Goal: Task Accomplishment & Management: Manage account settings

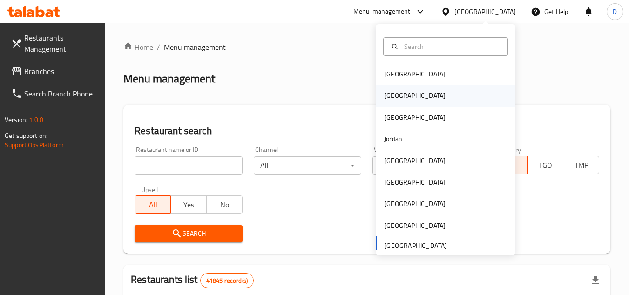
click at [387, 100] on div "[GEOGRAPHIC_DATA]" at bounding box center [414, 95] width 61 height 10
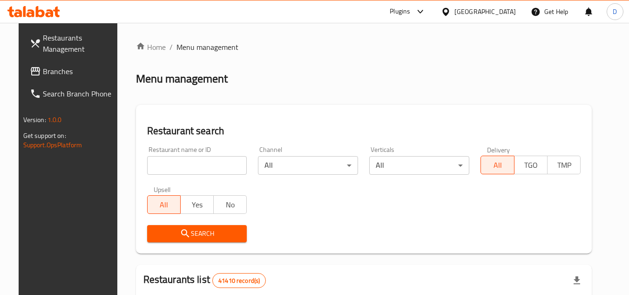
click at [43, 75] on span "Branches" at bounding box center [80, 71] width 74 height 11
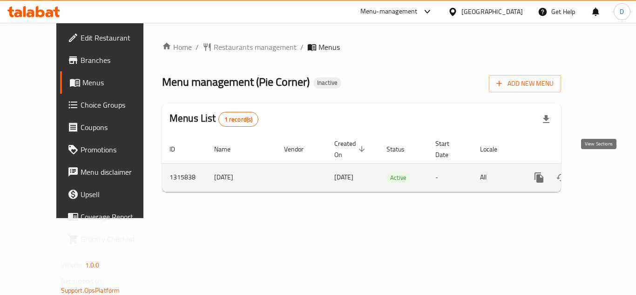
click at [601, 172] on icon "enhanced table" at bounding box center [606, 177] width 11 height 11
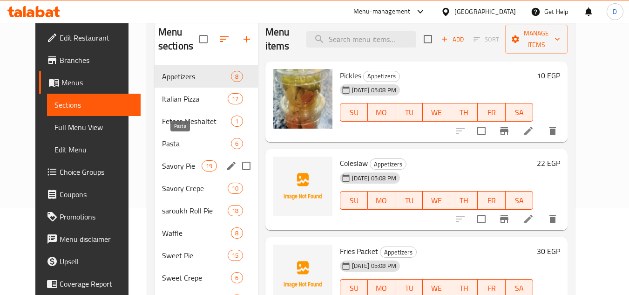
scroll to position [133, 0]
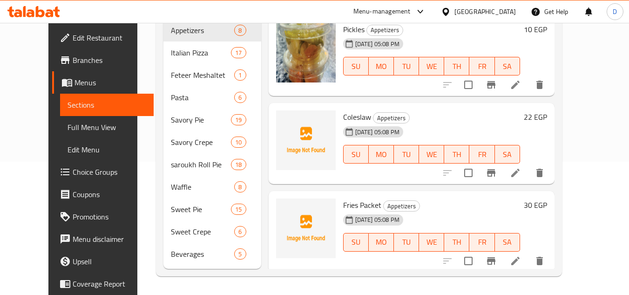
click at [455, 13] on div at bounding box center [448, 12] width 14 height 10
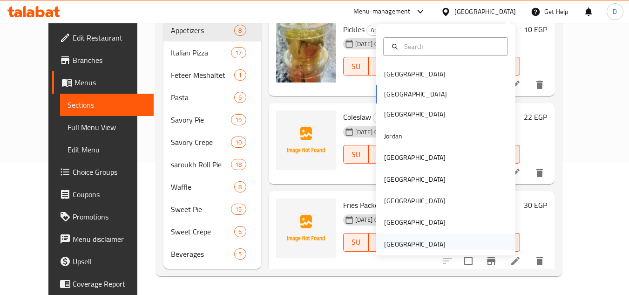
click at [435, 246] on div "United Arab Emirates" at bounding box center [414, 244] width 61 height 10
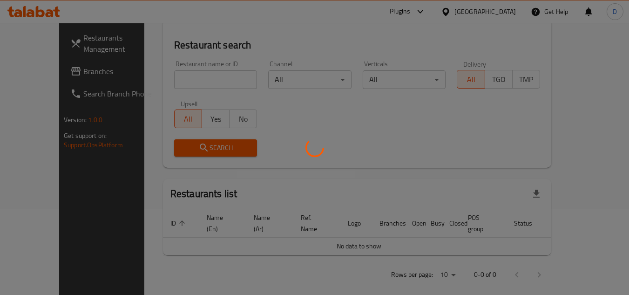
scroll to position [133, 0]
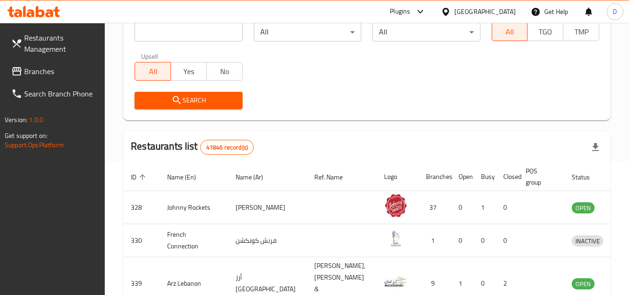
click at [33, 75] on span "Branches" at bounding box center [61, 71] width 74 height 11
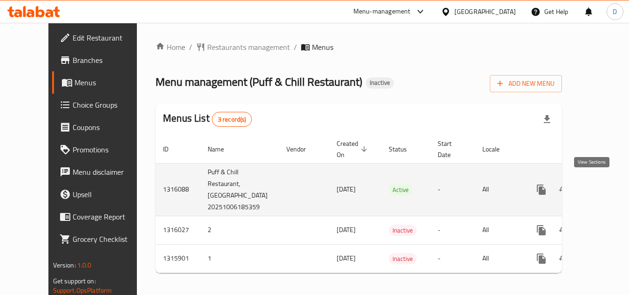
click at [603, 185] on icon "enhanced table" at bounding box center [608, 189] width 11 height 11
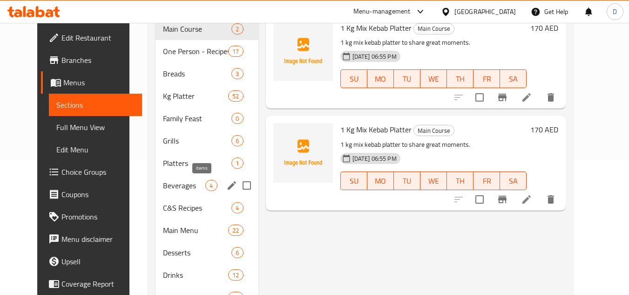
scroll to position [140, 0]
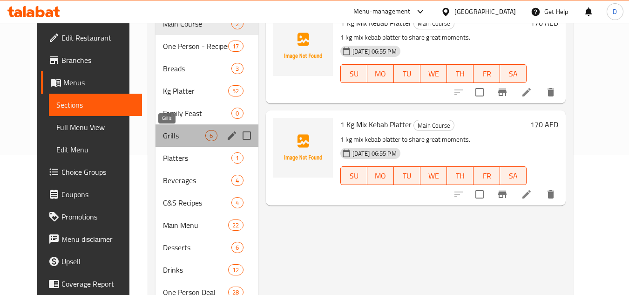
click at [178, 135] on span "Grills" at bounding box center [184, 135] width 42 height 11
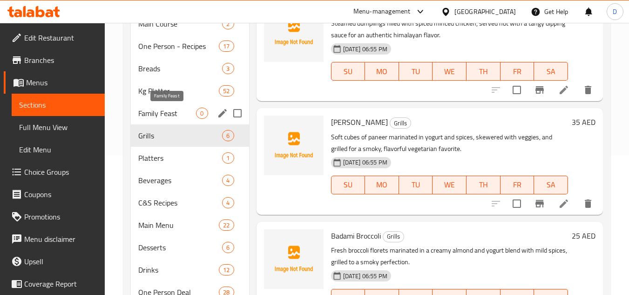
click at [175, 104] on div "Family Feast 0" at bounding box center [190, 113] width 118 height 22
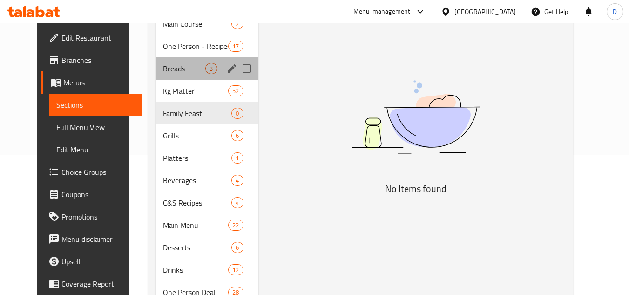
drag, startPoint x: 175, startPoint y: 76, endPoint x: 177, endPoint y: 59, distance: 16.8
click at [176, 73] on div "Breads 3" at bounding box center [207, 68] width 102 height 22
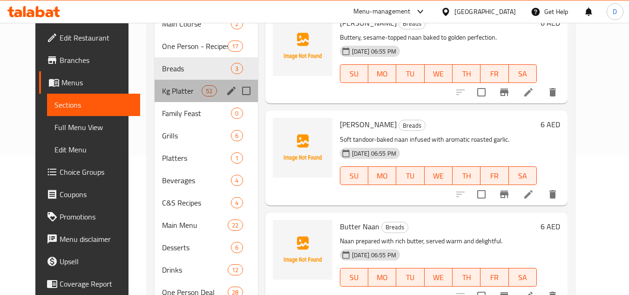
drag, startPoint x: 179, startPoint y: 83, endPoint x: 179, endPoint y: 91, distance: 7.9
click at [179, 90] on div "Kg Platter 52" at bounding box center [206, 91] width 103 height 22
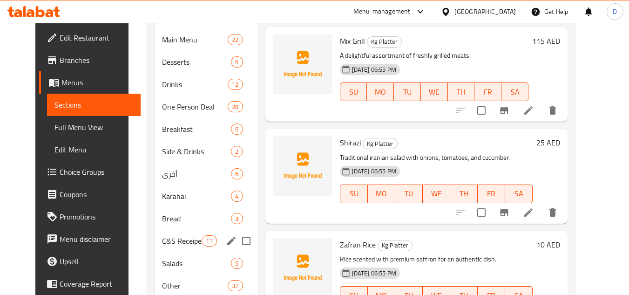
scroll to position [326, 0]
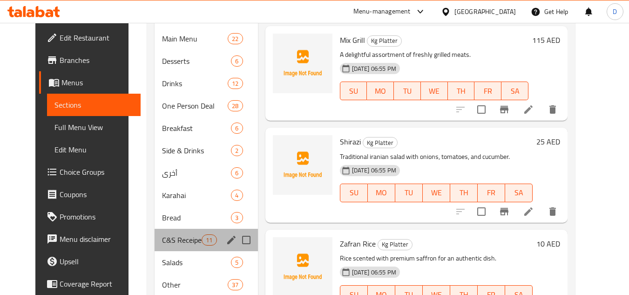
click at [165, 246] on div "C&S Receipes 11" at bounding box center [206, 240] width 103 height 22
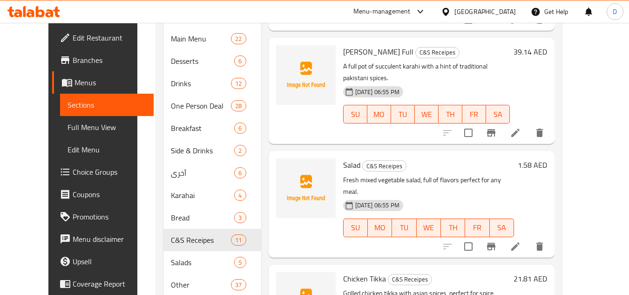
click at [476, 16] on div "United Arab Emirates" at bounding box center [485, 12] width 61 height 10
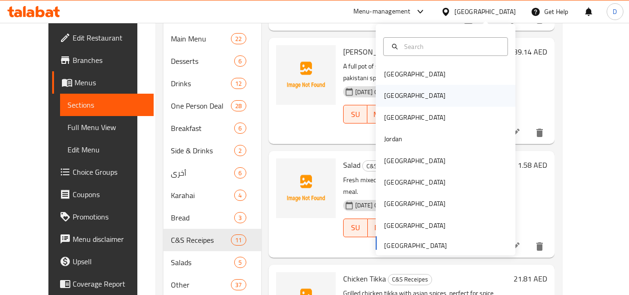
click at [398, 87] on div "[GEOGRAPHIC_DATA]" at bounding box center [415, 95] width 76 height 21
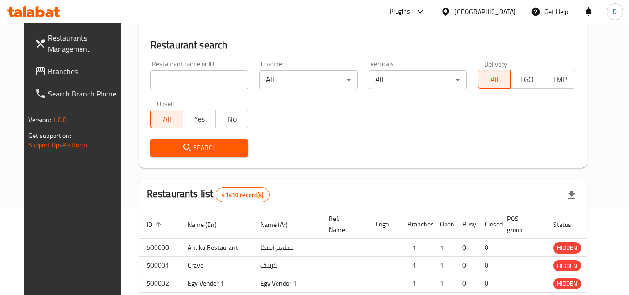
scroll to position [326, 0]
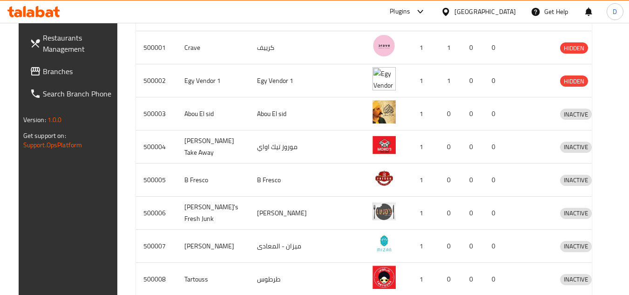
click at [49, 71] on span "Branches" at bounding box center [80, 71] width 74 height 11
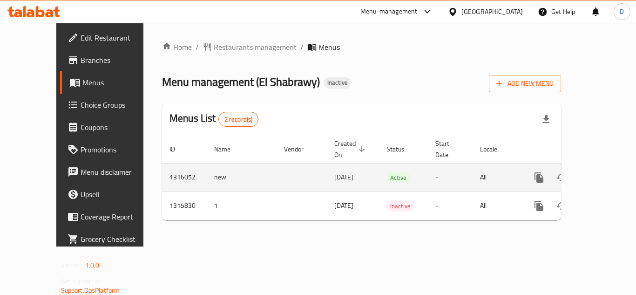
click at [601, 172] on icon "enhanced table" at bounding box center [606, 177] width 11 height 11
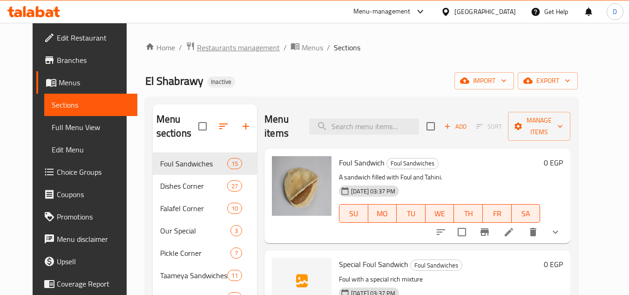
click at [223, 49] on span "Restaurants management" at bounding box center [238, 47] width 83 height 11
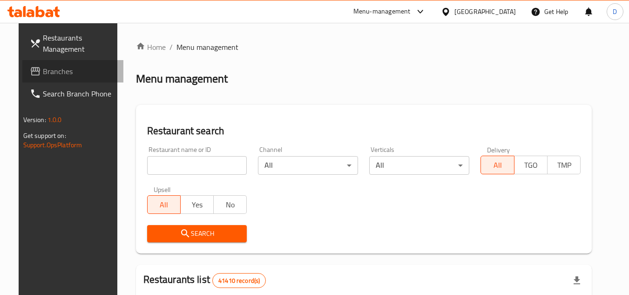
click at [43, 73] on span "Branches" at bounding box center [80, 71] width 74 height 11
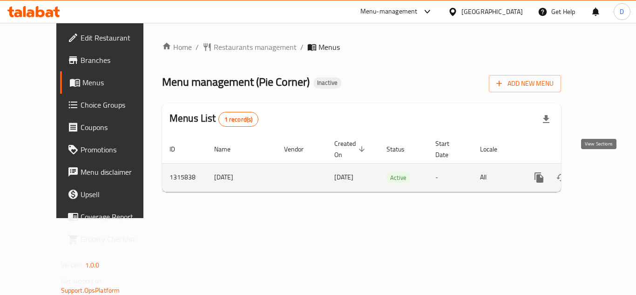
click at [605, 167] on link "enhanced table" at bounding box center [606, 177] width 22 height 22
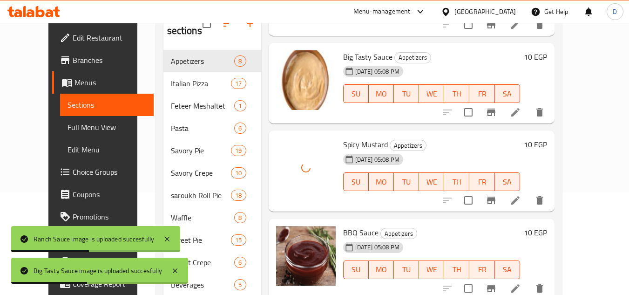
scroll to position [133, 0]
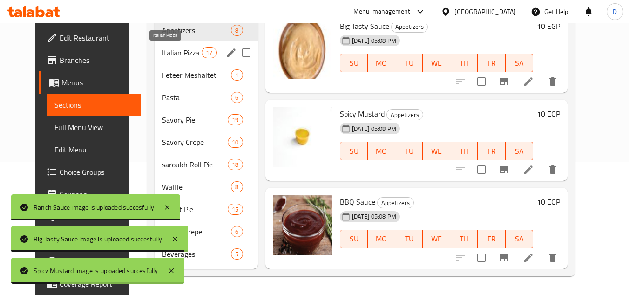
click at [169, 58] on span "Italian Pizza" at bounding box center [182, 52] width 40 height 11
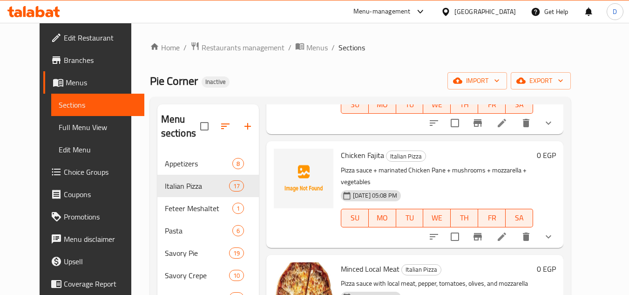
scroll to position [745, 0]
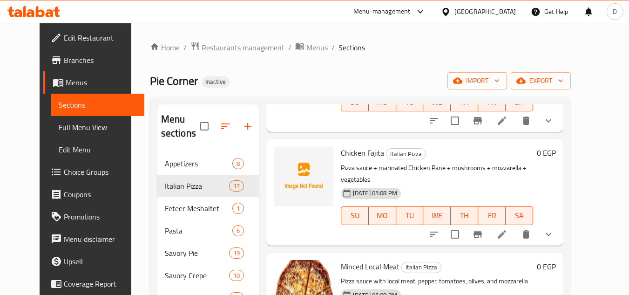
click at [362, 146] on span "Chicken Fajita" at bounding box center [362, 153] width 43 height 14
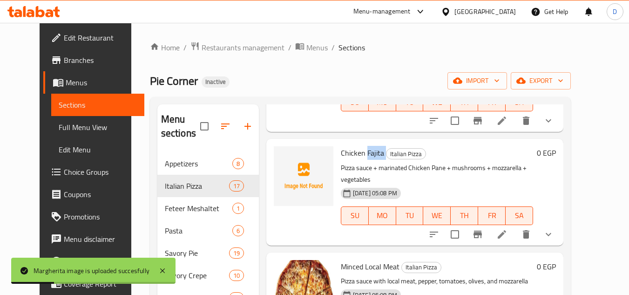
copy h6 "Fajita"
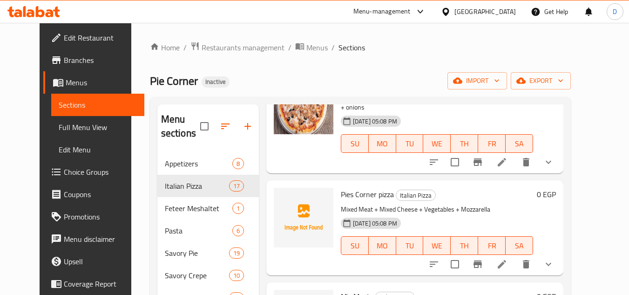
scroll to position [1434, 0]
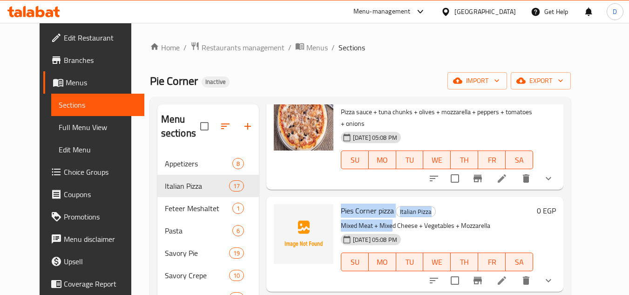
drag, startPoint x: 331, startPoint y: 155, endPoint x: 382, endPoint y: 160, distance: 51.5
click at [382, 200] on div "Pies Corner pizza Italian Pizza Mixed Meat + Mixed Cheese + Vegetables + Mozzar…" at bounding box center [437, 243] width 200 height 87
click at [455, 204] on h6 "Pies Corner pizza Italian Pizza" at bounding box center [437, 210] width 192 height 13
click at [486, 230] on div "05-10-2025 05:08 PM SU MO TU WE TH FR SA" at bounding box center [437, 255] width 200 height 50
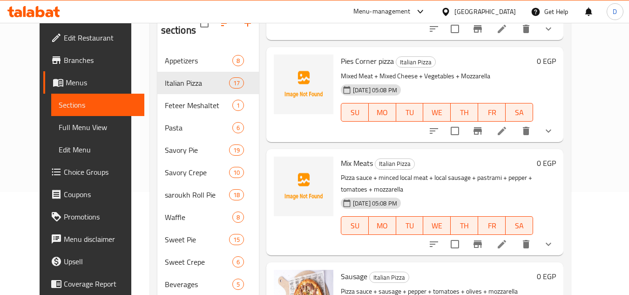
scroll to position [133, 0]
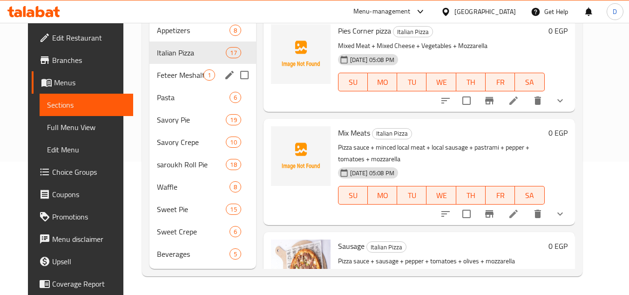
click at [160, 68] on div "Feteer Meshaltet 1" at bounding box center [202, 75] width 106 height 22
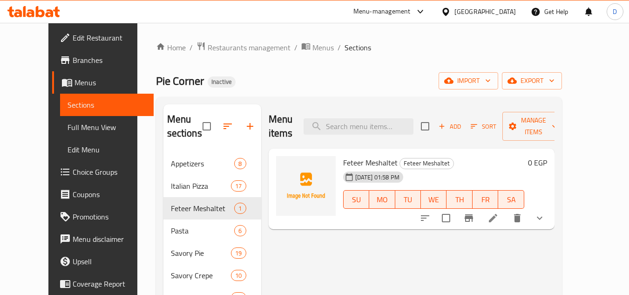
click at [431, 212] on icon "sort-choices" at bounding box center [425, 217] width 11 height 11
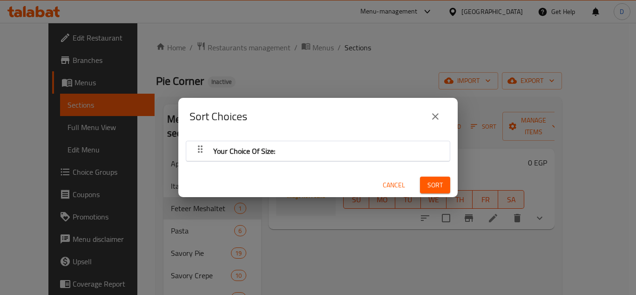
click at [200, 146] on icon "button" at bounding box center [200, 148] width 11 height 11
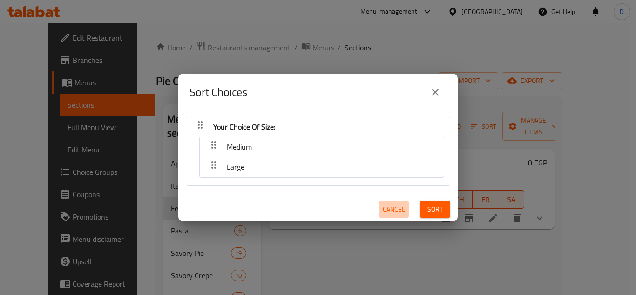
click at [384, 205] on span "Cancel" at bounding box center [394, 210] width 22 height 12
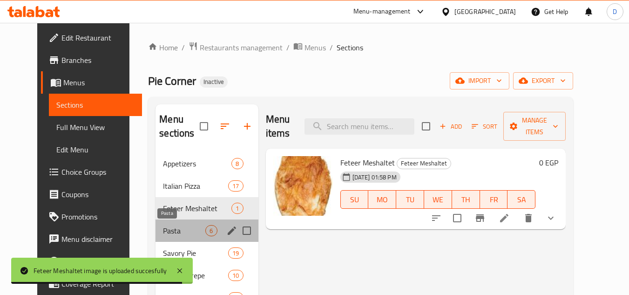
click at [189, 234] on span "Pasta" at bounding box center [184, 230] width 42 height 11
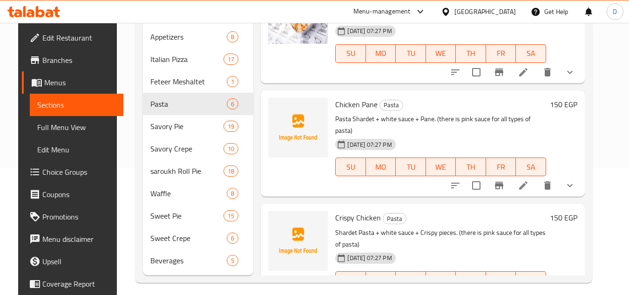
scroll to position [133, 0]
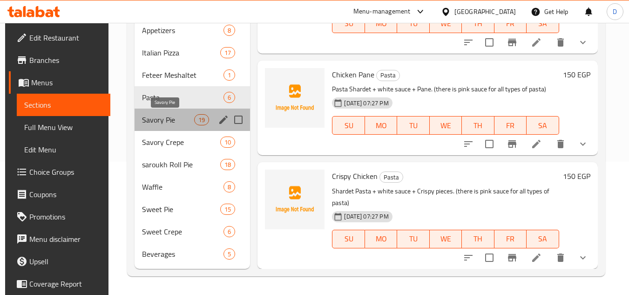
click at [167, 120] on span "Savory Pie" at bounding box center [168, 119] width 52 height 11
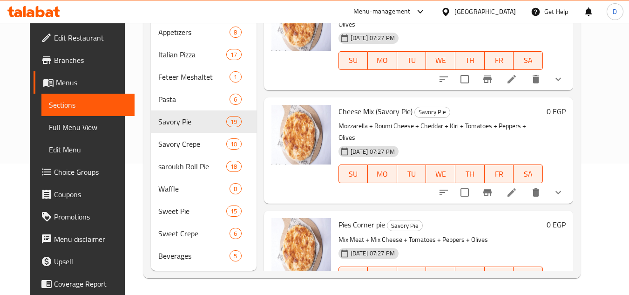
scroll to position [133, 0]
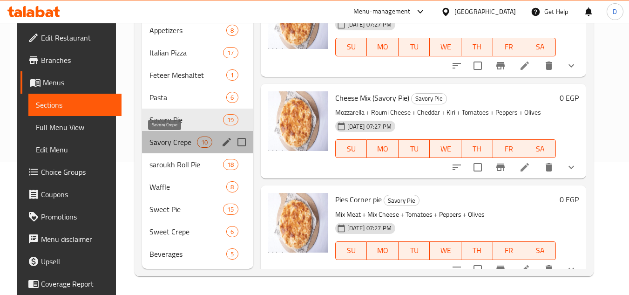
click at [170, 143] on span "Savory Crepe" at bounding box center [173, 141] width 48 height 11
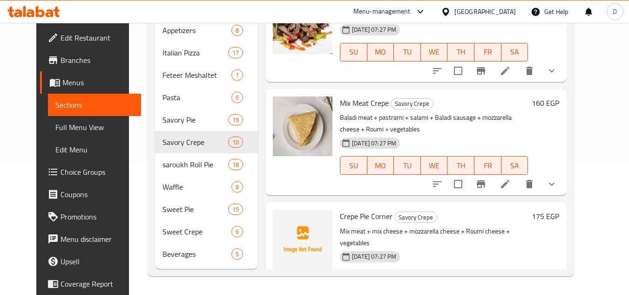
scroll to position [769, 0]
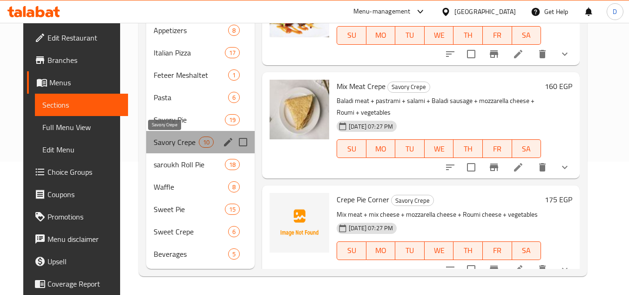
click at [183, 147] on span "Savory Crepe" at bounding box center [176, 141] width 45 height 11
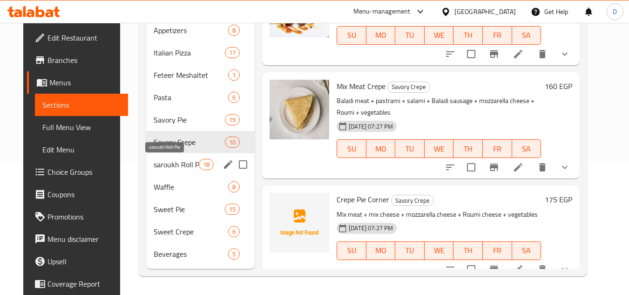
click at [177, 165] on span "saroukh Roll Pie" at bounding box center [176, 164] width 45 height 11
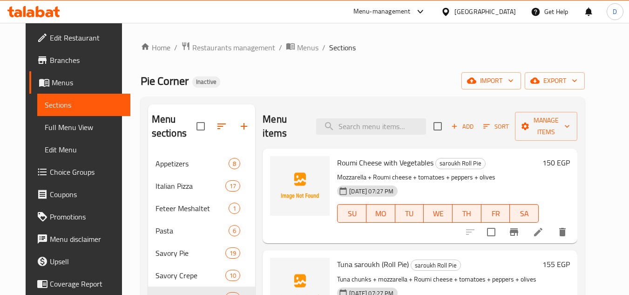
click at [339, 163] on span "Roumi Cheese with Vegetables" at bounding box center [385, 163] width 96 height 14
copy span "Roumi"
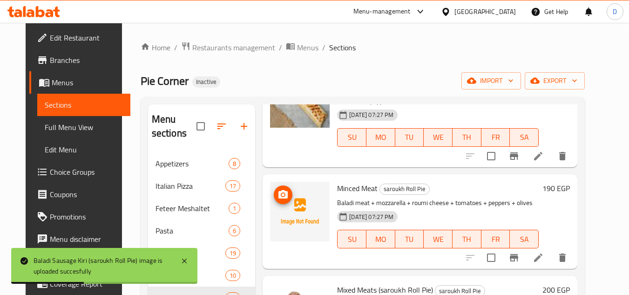
scroll to position [652, 0]
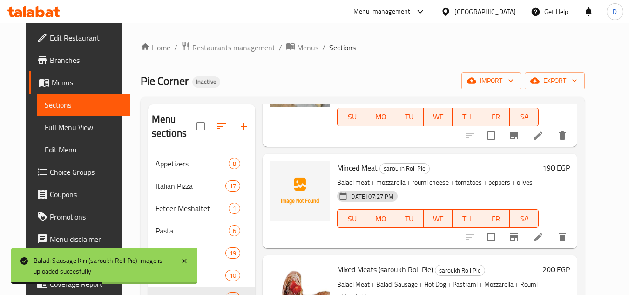
drag, startPoint x: 307, startPoint y: 234, endPoint x: 295, endPoint y: 208, distance: 28.1
click at [300, 213] on div "Minced Meat saroukh Roll Pie Baladi meat + mozzarella + roumi cheese + tomatoes…" at bounding box center [420, 201] width 315 height 95
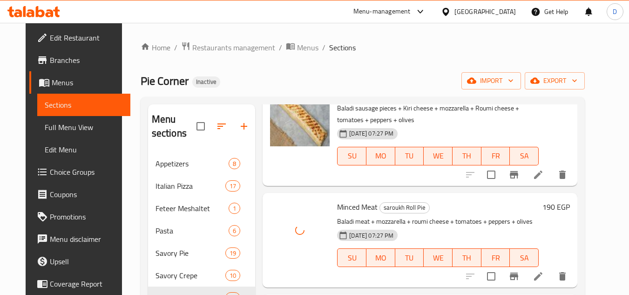
scroll to position [559, 0]
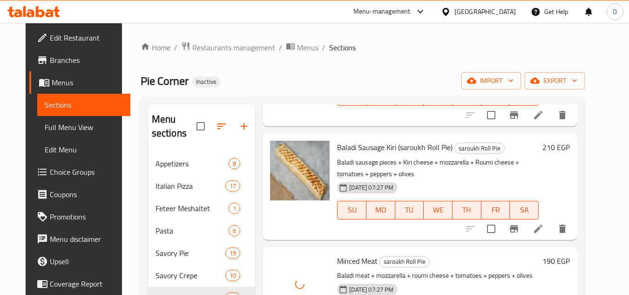
drag, startPoint x: 308, startPoint y: 265, endPoint x: 302, endPoint y: 241, distance: 24.5
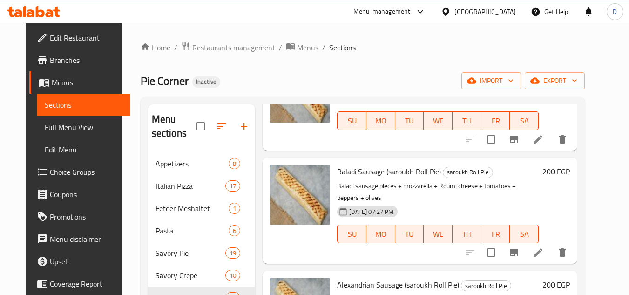
scroll to position [186, 0]
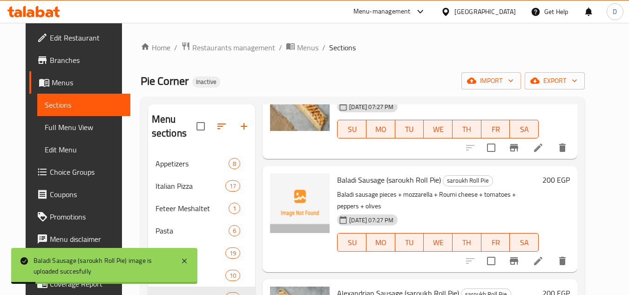
click at [387, 260] on div "Baladi Sausage (saroukh Roll Pie) saroukh Roll Pie Baladi sausage pieces + mozz…" at bounding box center [420, 219] width 315 height 106
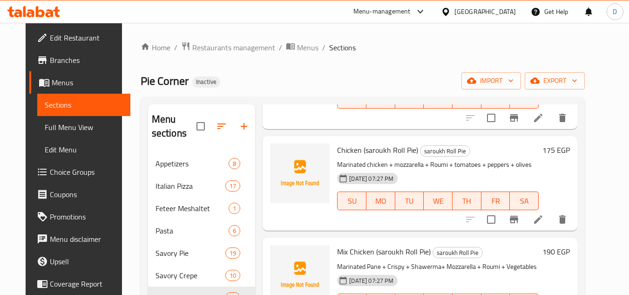
scroll to position [1397, 0]
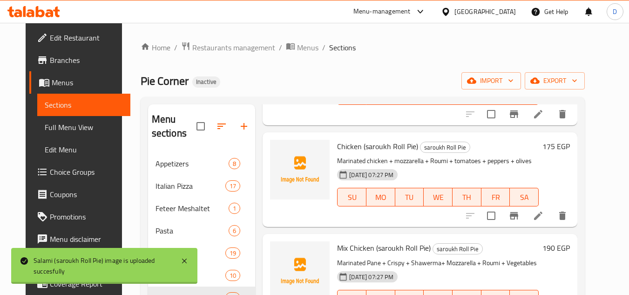
click at [350, 139] on span "Chicken (saroukh Roll Pie)" at bounding box center [377, 146] width 81 height 14
copy span "Chicken"
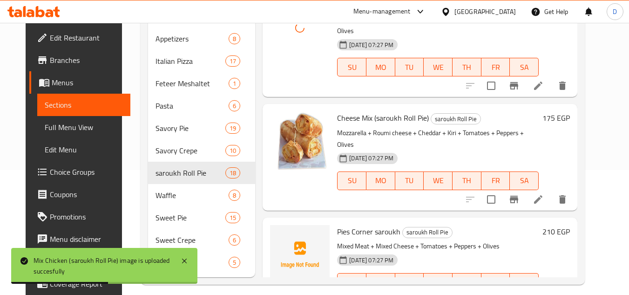
scroll to position [133, 0]
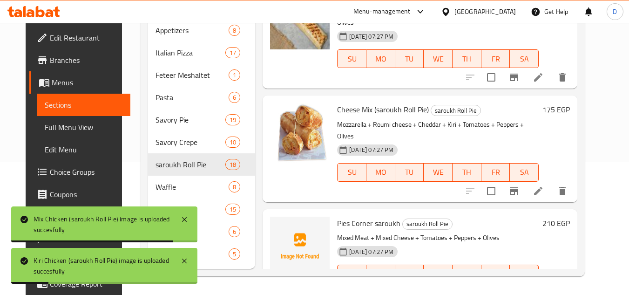
click at [340, 216] on span "Pies Corner saroukh" at bounding box center [368, 223] width 63 height 14
copy span "Pies"
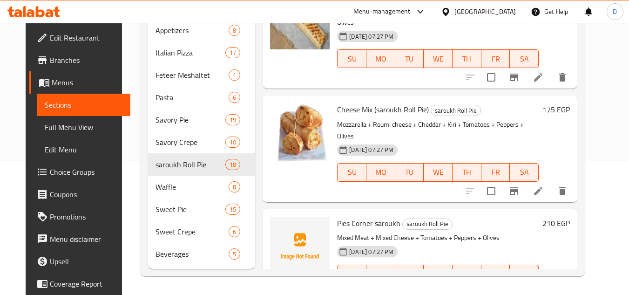
click at [352, 216] on span "Pies Corner saroukh" at bounding box center [368, 223] width 63 height 14
copy span "Corner"
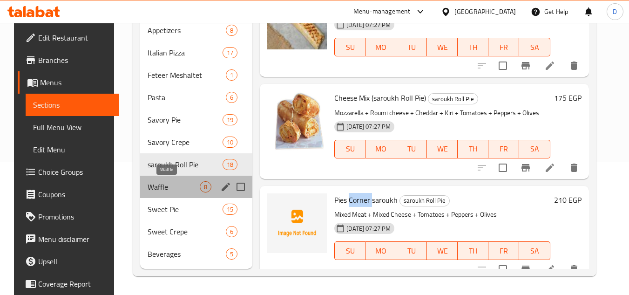
click at [169, 187] on span "Waffle" at bounding box center [174, 186] width 52 height 11
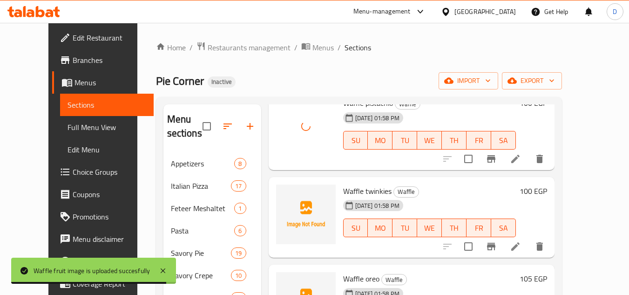
scroll to position [419, 0]
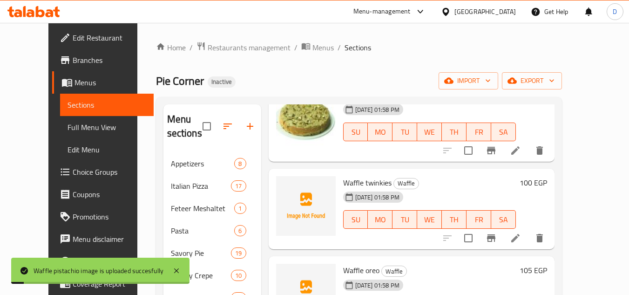
click at [367, 183] on span "Waffle twinkies" at bounding box center [367, 183] width 48 height 14
copy h6 "twinkies"
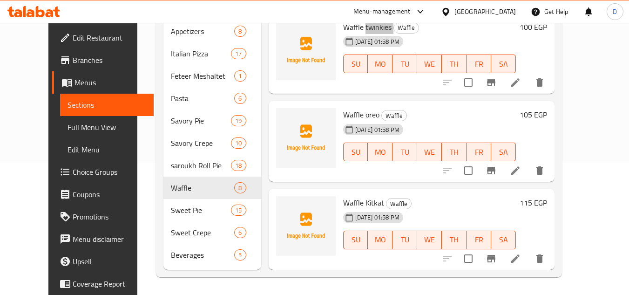
scroll to position [133, 0]
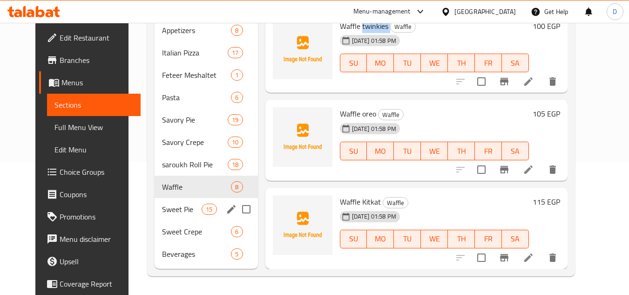
drag, startPoint x: 186, startPoint y: 215, endPoint x: 195, endPoint y: 212, distance: 9.0
click at [186, 215] on div "Sweet Pie 15" at bounding box center [206, 209] width 103 height 22
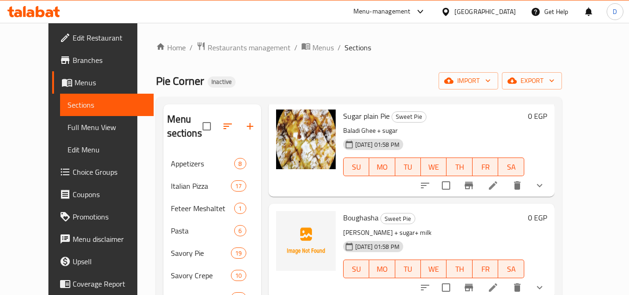
scroll to position [93, 0]
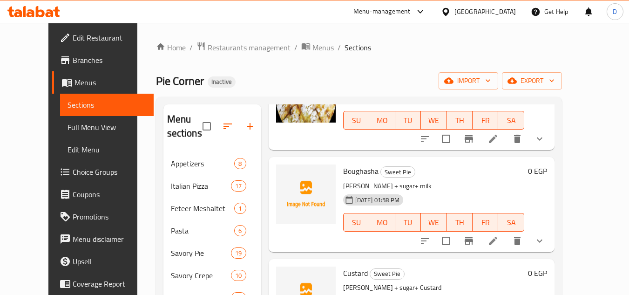
click at [343, 170] on span "Boughasha" at bounding box center [360, 171] width 35 height 14
copy span "Boughasha"
click at [345, 274] on span "Custard" at bounding box center [355, 273] width 25 height 14
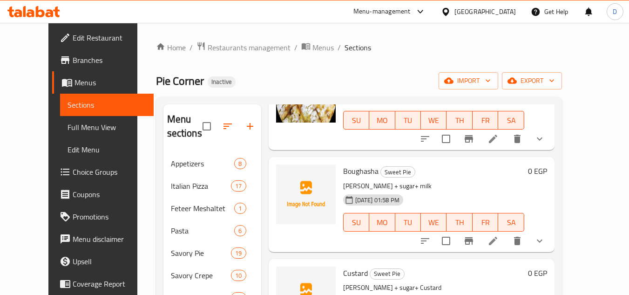
copy span "Custard"
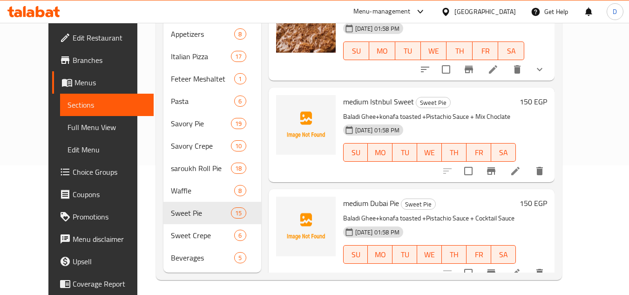
scroll to position [133, 0]
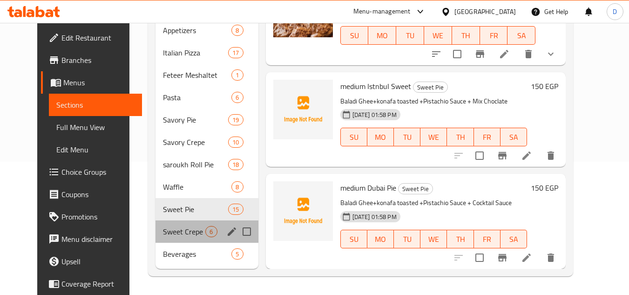
click at [189, 238] on div "Sweet Crepe 6" at bounding box center [207, 231] width 102 height 22
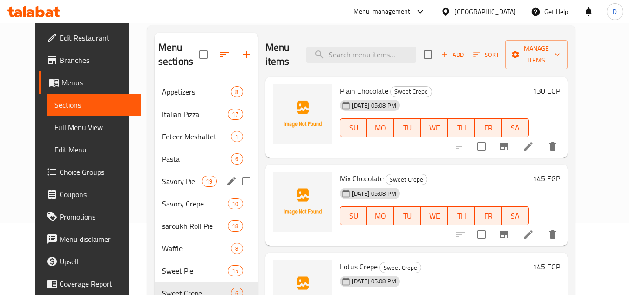
scroll to position [133, 0]
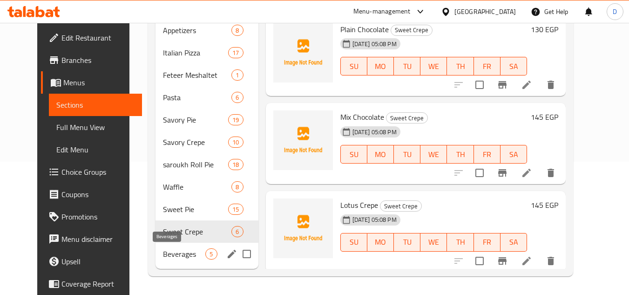
click at [163, 251] on span "Beverages" at bounding box center [184, 253] width 42 height 11
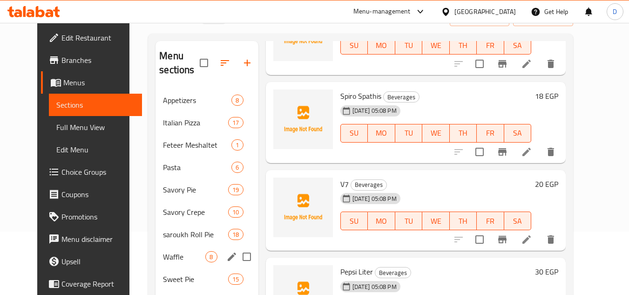
scroll to position [133, 0]
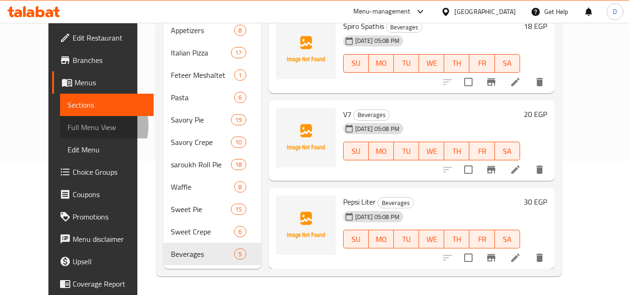
click at [68, 126] on span "Full Menu View" at bounding box center [107, 127] width 79 height 11
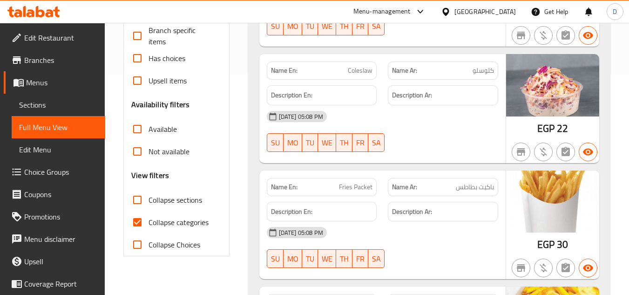
scroll to position [226, 0]
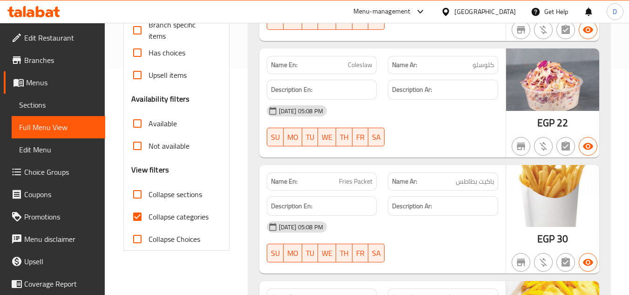
click at [155, 211] on span "Collapse categories" at bounding box center [179, 216] width 60 height 11
click at [149, 211] on input "Collapse categories" at bounding box center [137, 216] width 22 height 22
checkbox input "false"
click at [163, 196] on span "Collapse sections" at bounding box center [176, 194] width 54 height 11
click at [149, 196] on input "Collapse sections" at bounding box center [137, 194] width 22 height 22
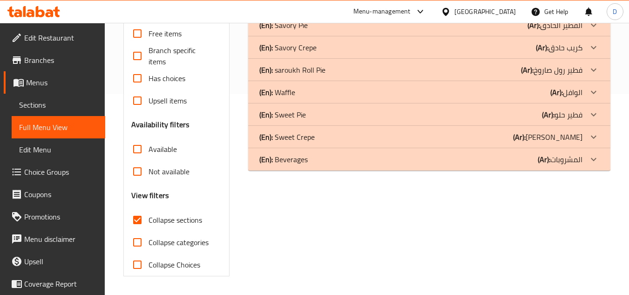
scroll to position [201, 0]
click at [178, 219] on span "Collapse sections" at bounding box center [176, 219] width 54 height 11
click at [149, 219] on input "Collapse sections" at bounding box center [137, 220] width 22 height 22
checkbox input "false"
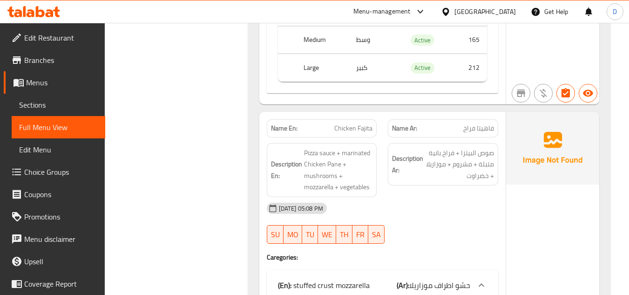
scroll to position [4238, 0]
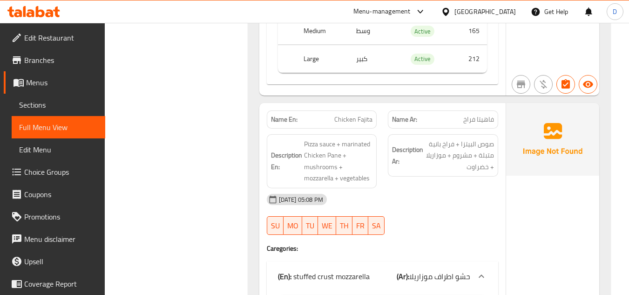
click at [350, 121] on span "Chicken Fajita" at bounding box center [353, 120] width 38 height 10
copy span "Chicken"
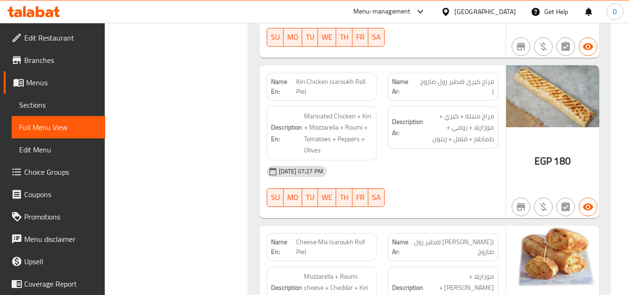
scroll to position [26825, 0]
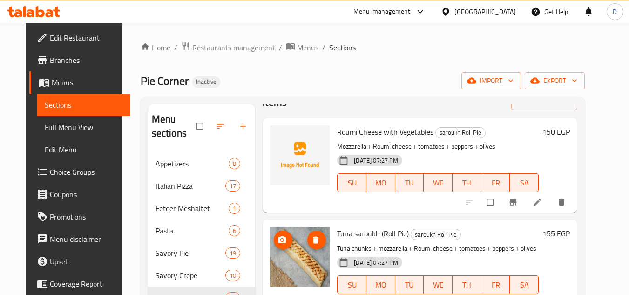
scroll to position [47, 0]
